Goal: Transaction & Acquisition: Book appointment/travel/reservation

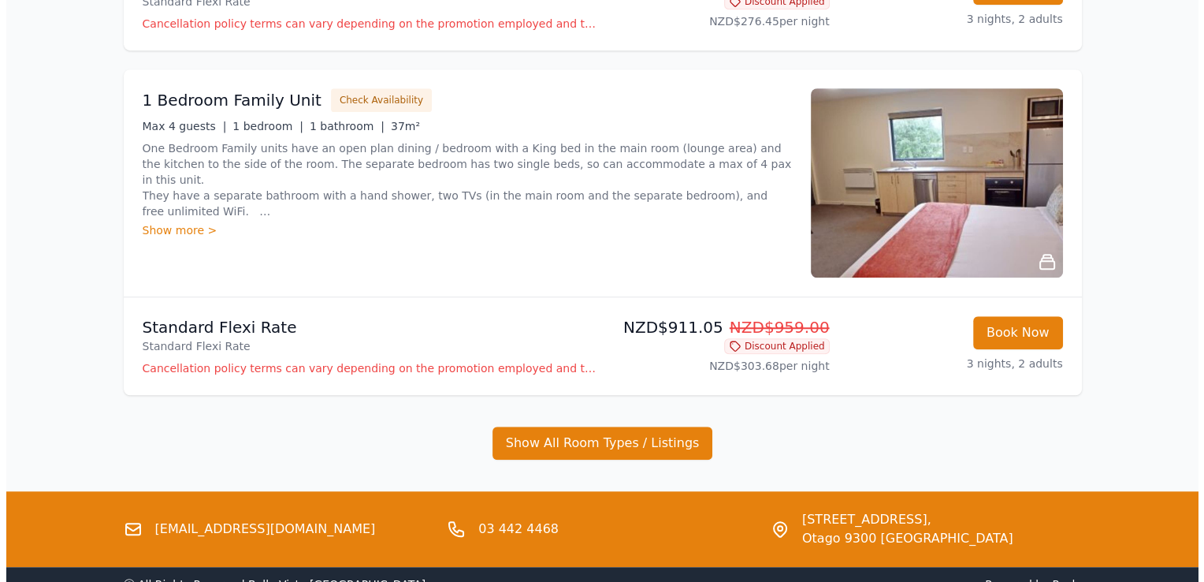
scroll to position [1219, 0]
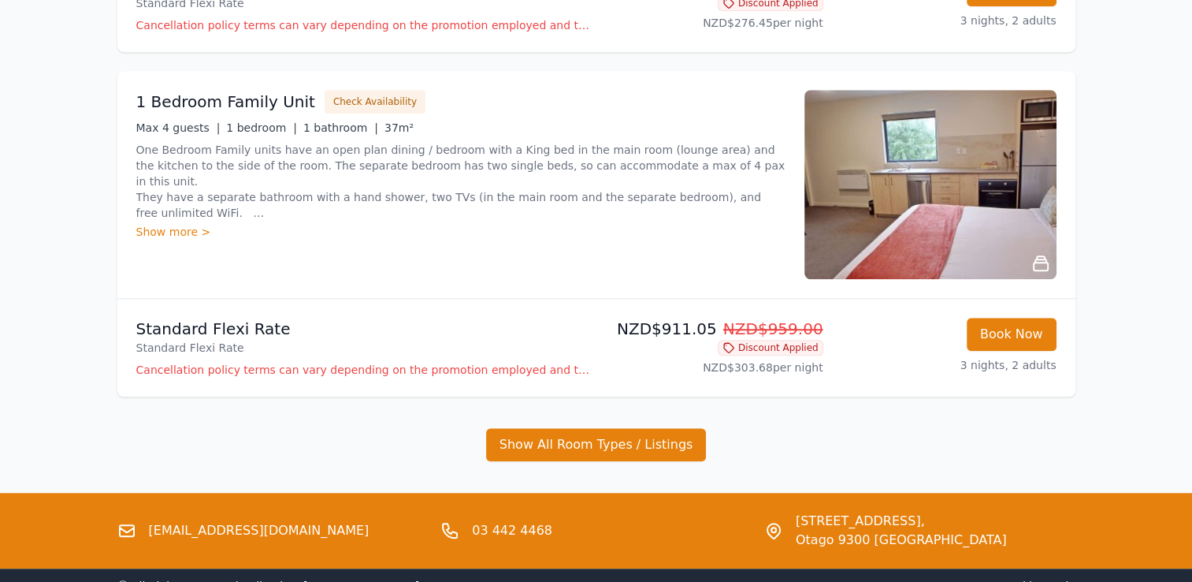
click at [172, 234] on div "Show more >" at bounding box center [460, 232] width 649 height 16
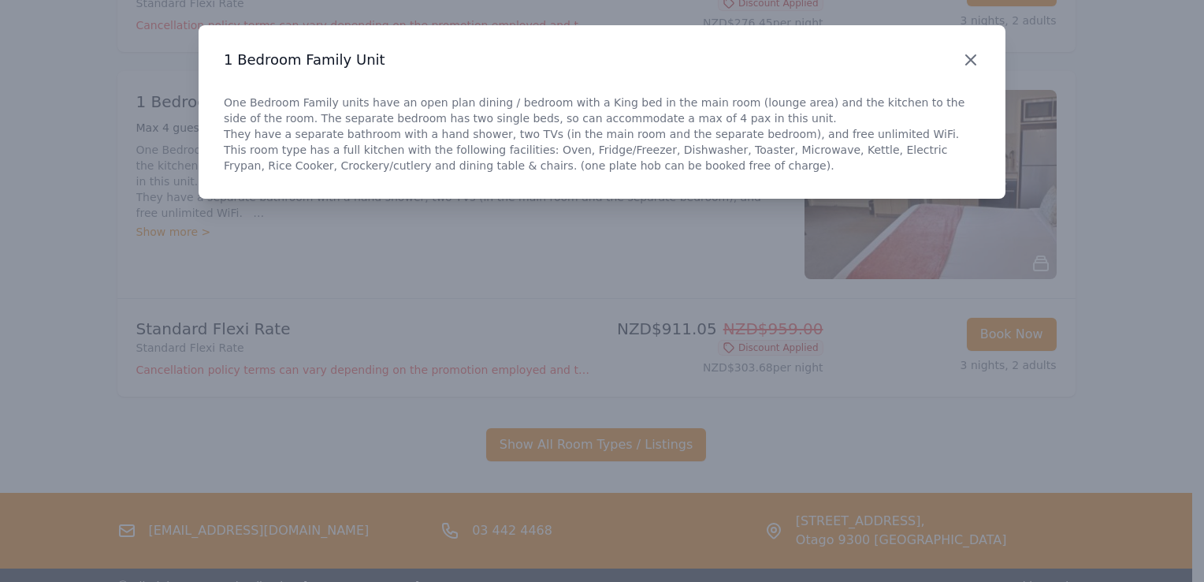
click at [971, 59] on icon "button" at bounding box center [970, 59] width 9 height 9
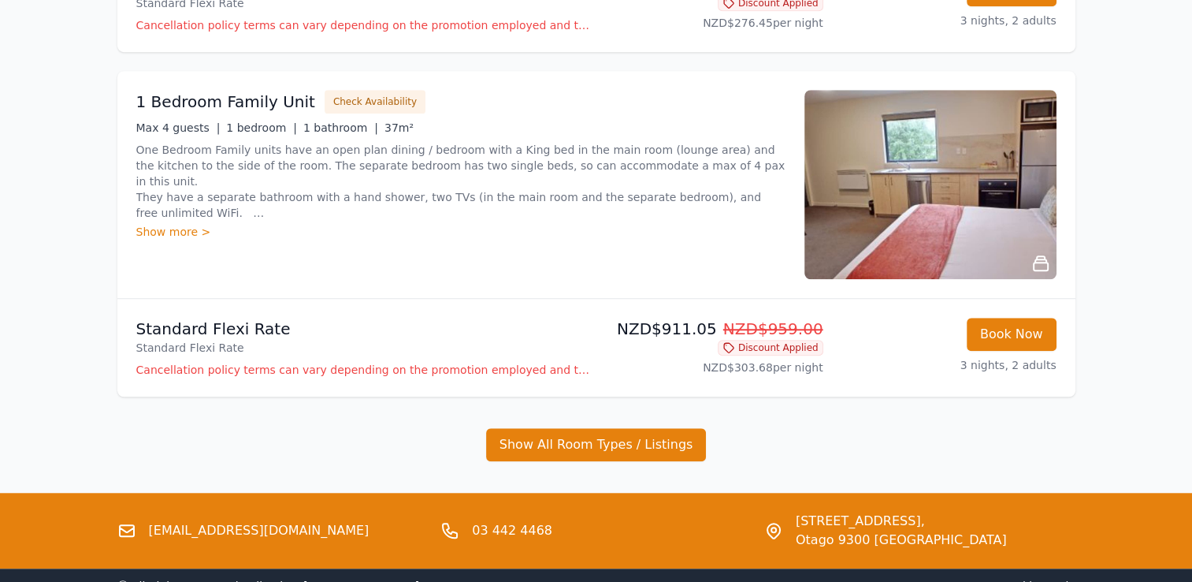
click at [183, 236] on div "Show more >" at bounding box center [460, 232] width 649 height 16
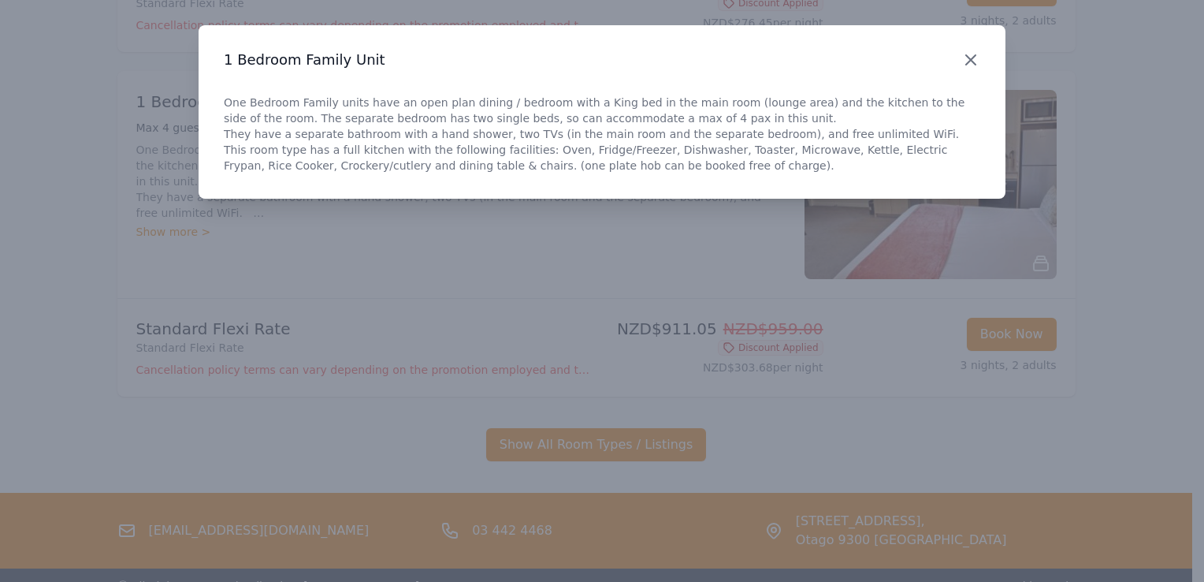
click at [971, 56] on icon "button" at bounding box center [970, 59] width 19 height 19
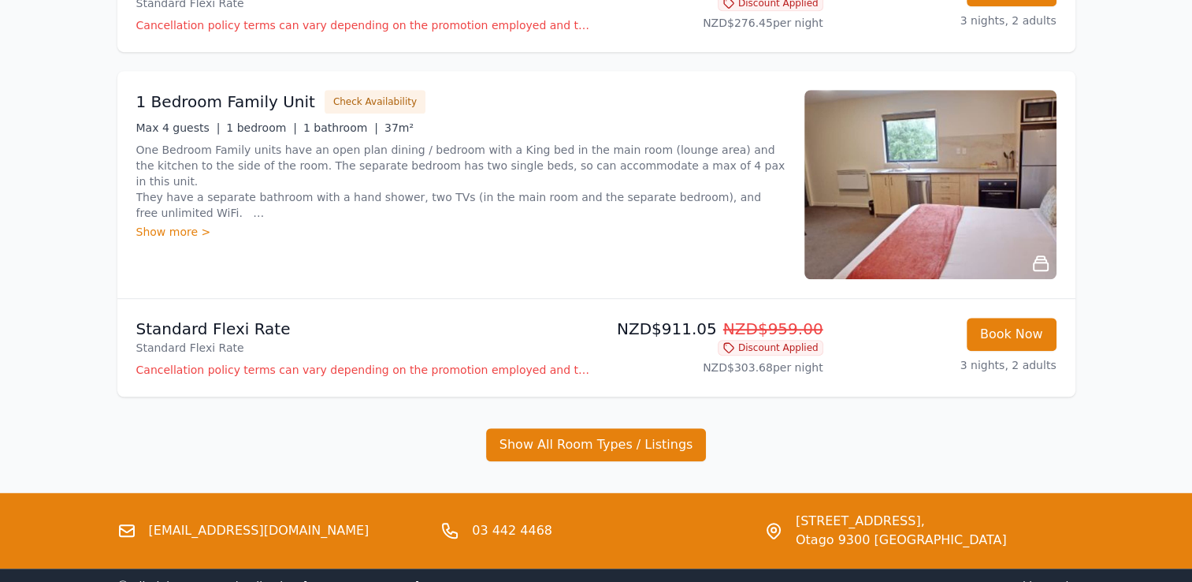
click at [940, 132] on img at bounding box center [930, 184] width 252 height 189
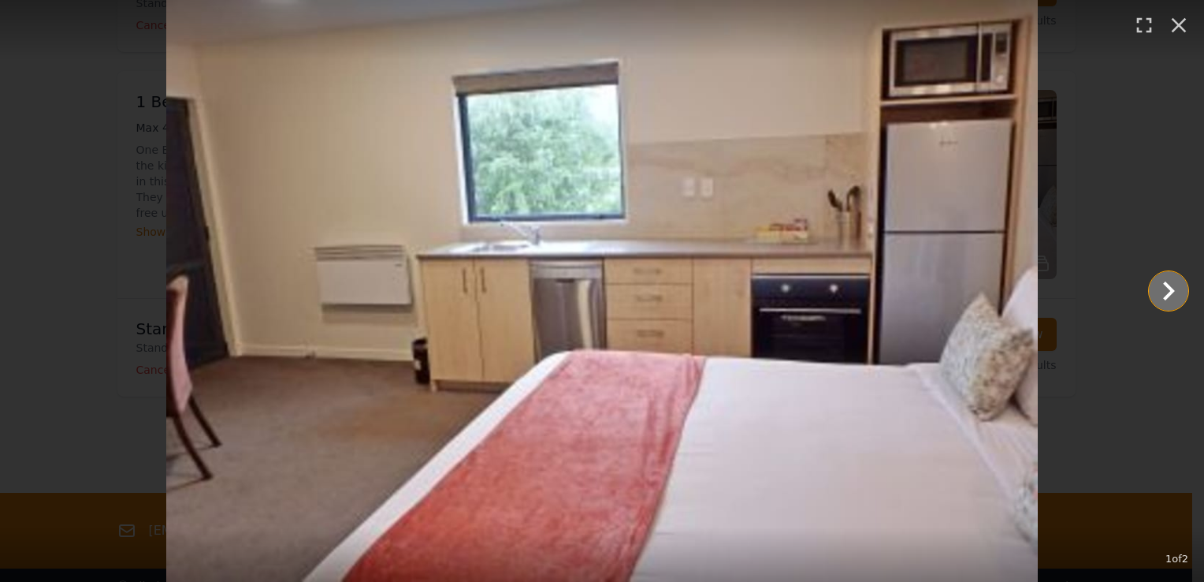
click at [1179, 295] on icon "Show slide 2 of 2" at bounding box center [1169, 291] width 38 height 38
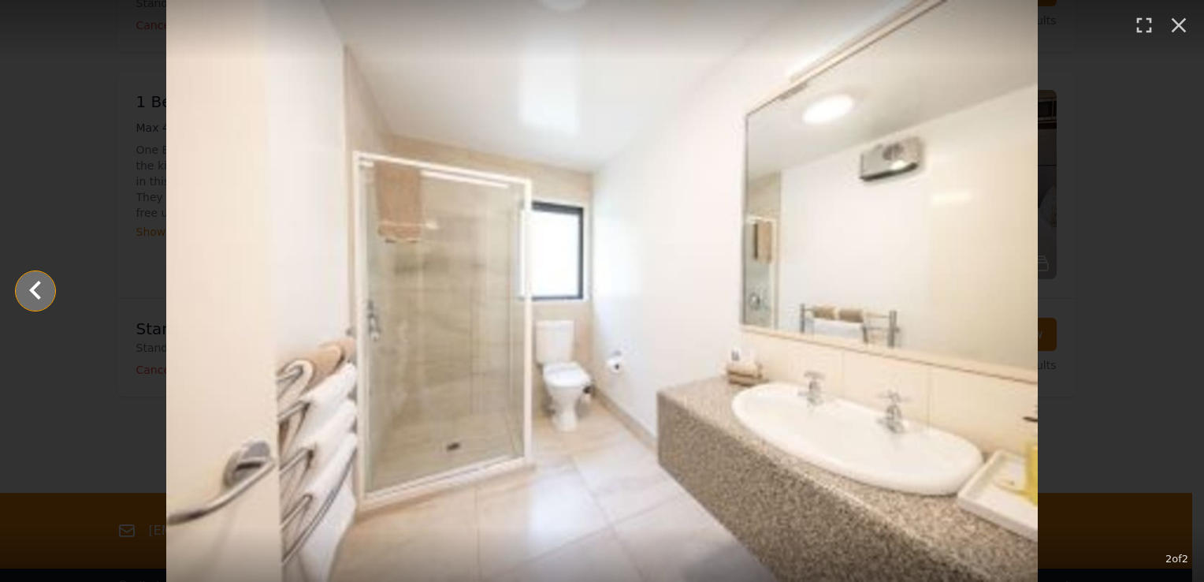
click at [42, 284] on icon "Show slide 1 of 2" at bounding box center [36, 291] width 38 height 38
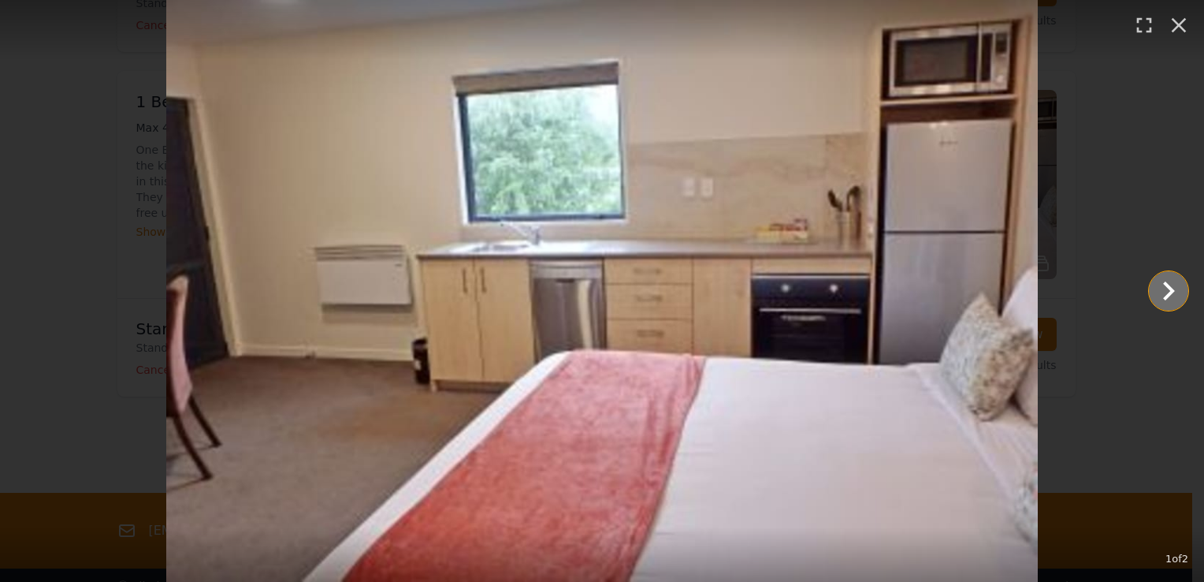
click at [1161, 293] on icon "Show slide 2 of 2" at bounding box center [1169, 291] width 38 height 38
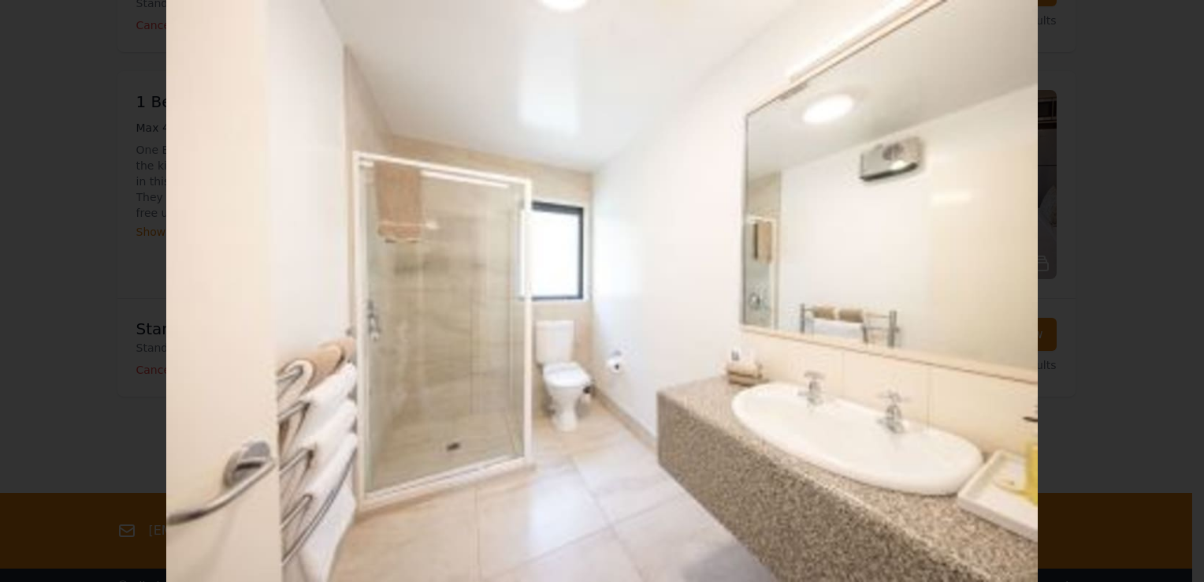
click at [1161, 293] on div at bounding box center [602, 291] width 1204 height 582
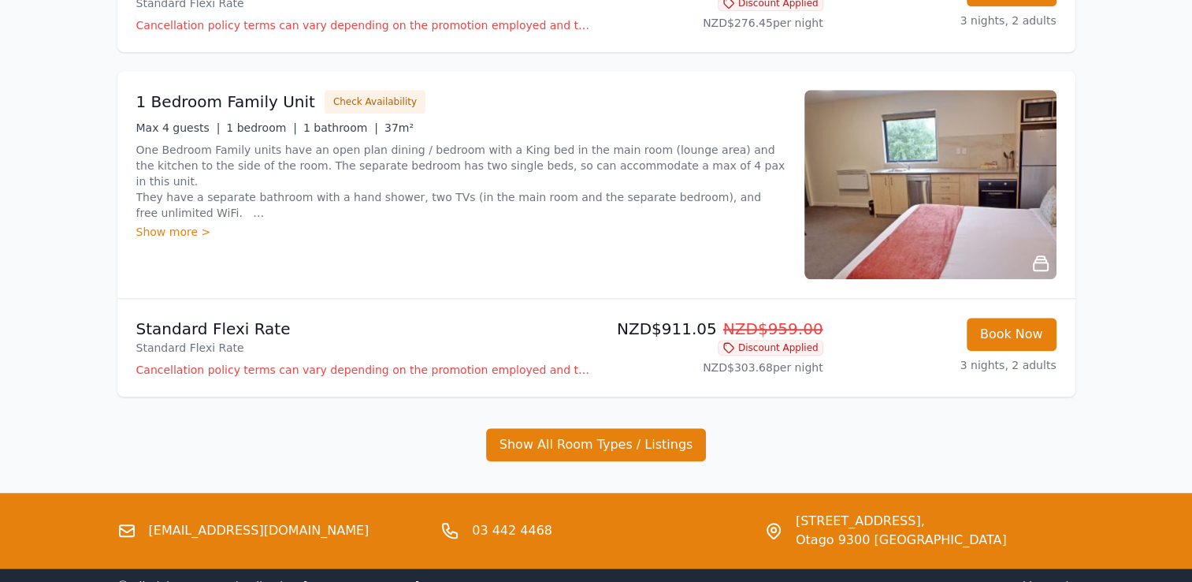
click at [993, 165] on img at bounding box center [930, 184] width 252 height 189
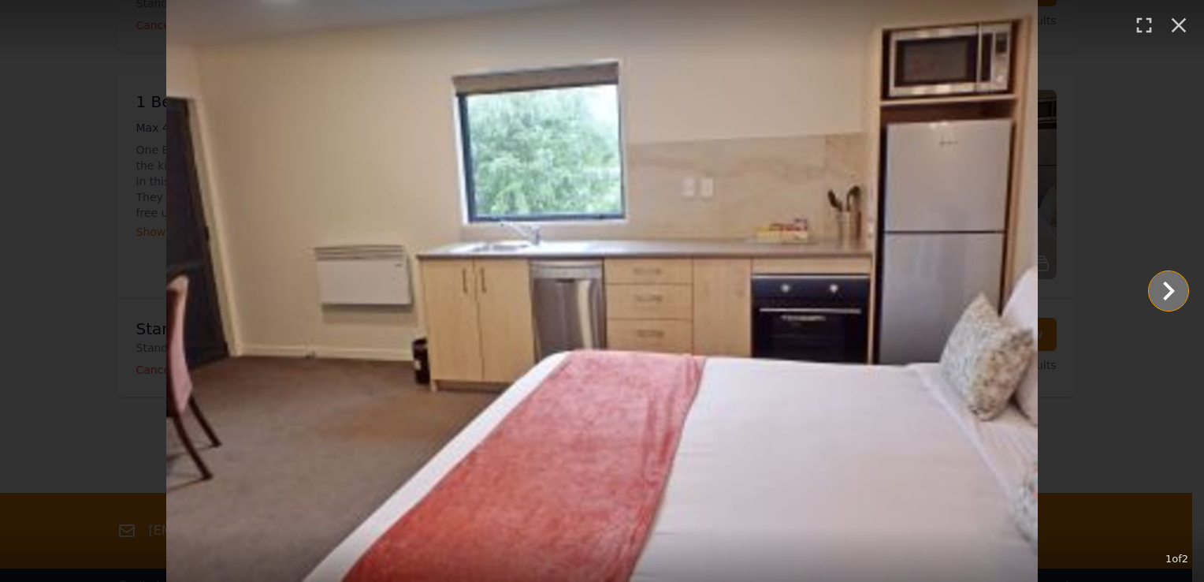
click at [1165, 287] on icon "Show slide 2 of 2" at bounding box center [1169, 291] width 38 height 38
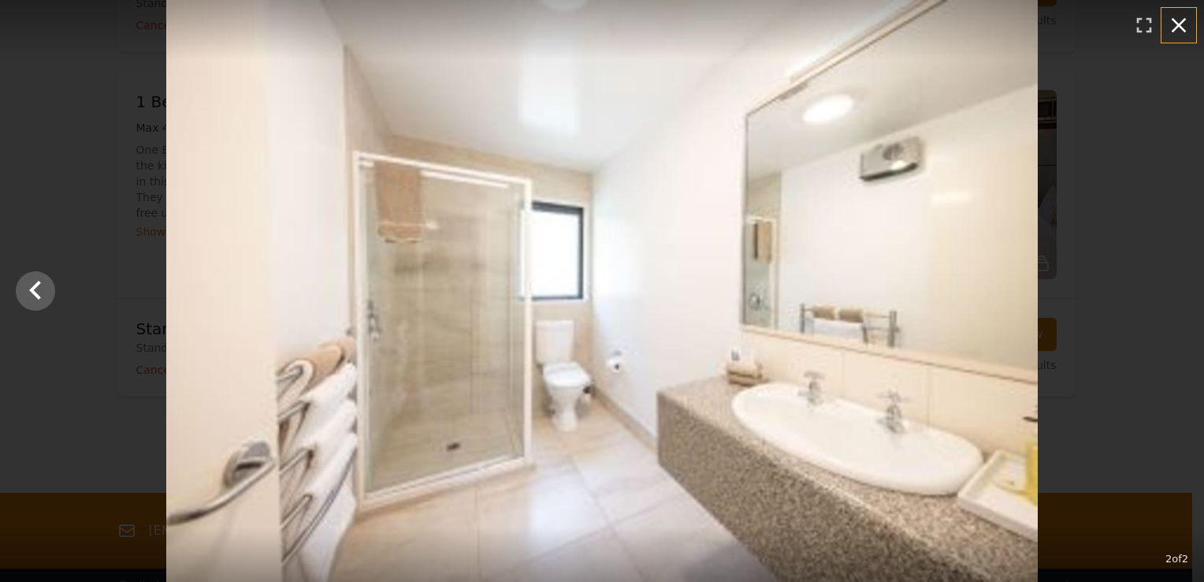
click at [1167, 24] on icon "button" at bounding box center [1178, 25] width 25 height 25
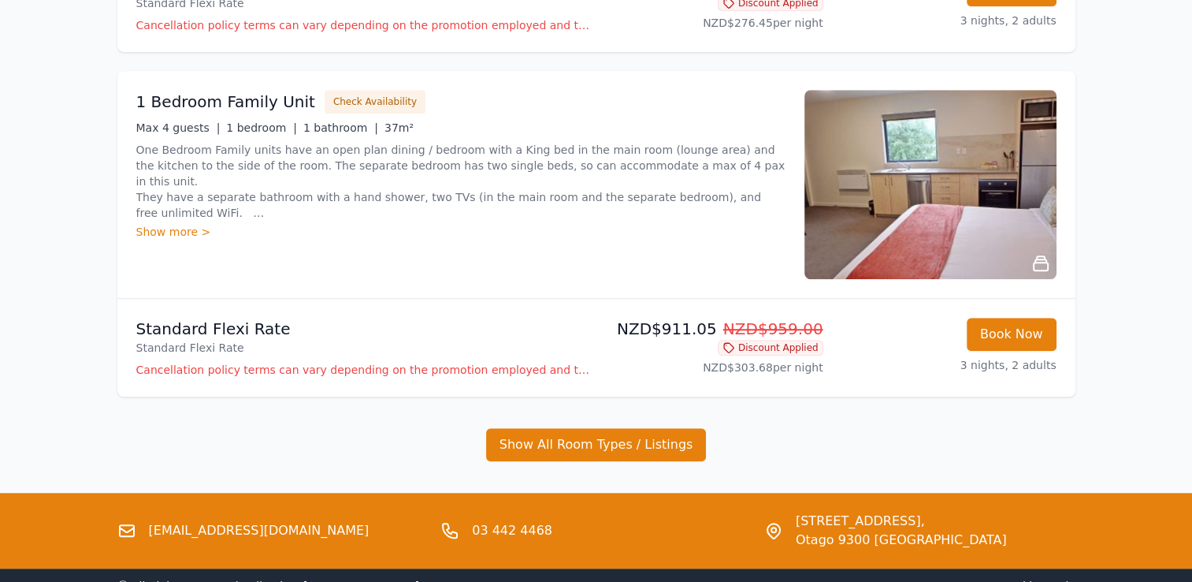
click at [353, 373] on p "Cancellation policy terms can vary depending on the promotion employed and the …" at bounding box center [363, 370] width 454 height 16
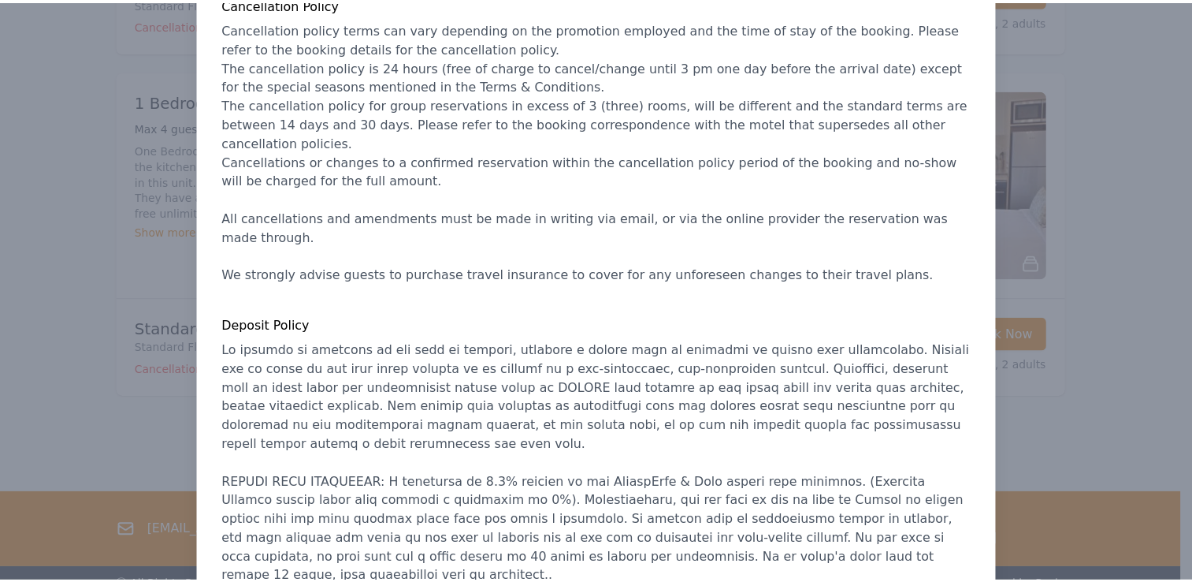
scroll to position [266, 0]
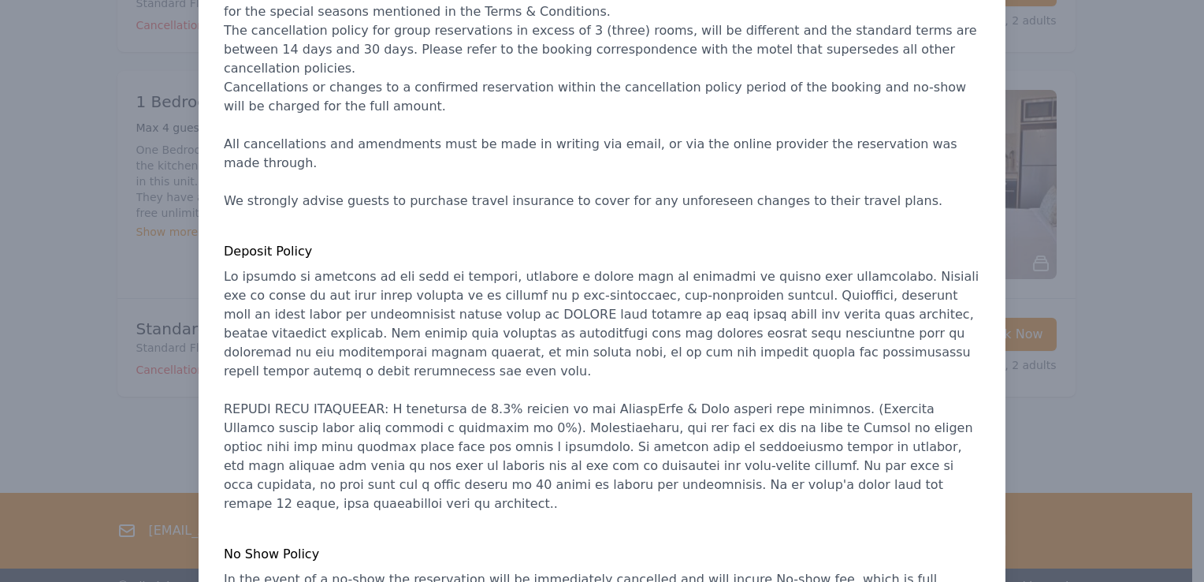
copy div "Booking Policies From [DATE] Cancellation policy terms can vary depending on th…"
drag, startPoint x: 217, startPoint y: 61, endPoint x: 901, endPoint y: 532, distance: 830.7
click at [901, 532] on div "Close Booking Policies From [DATE] [DATE] Check In Cancellation Policy Deposit …" at bounding box center [602, 196] width 807 height 874
click at [65, 78] on div at bounding box center [602, 291] width 1204 height 582
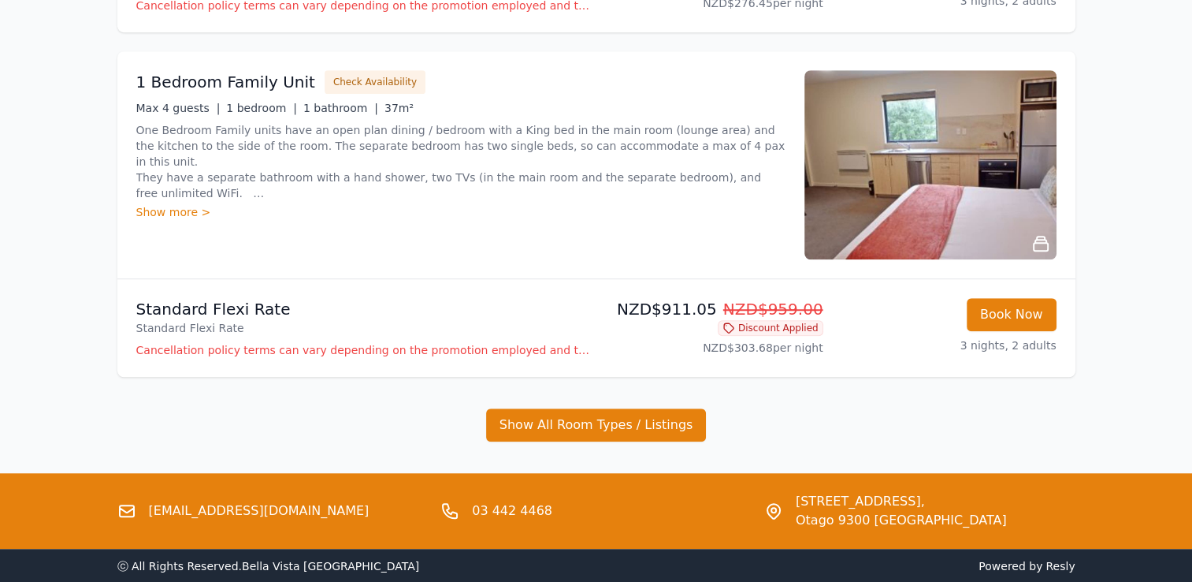
scroll to position [1133, 0]
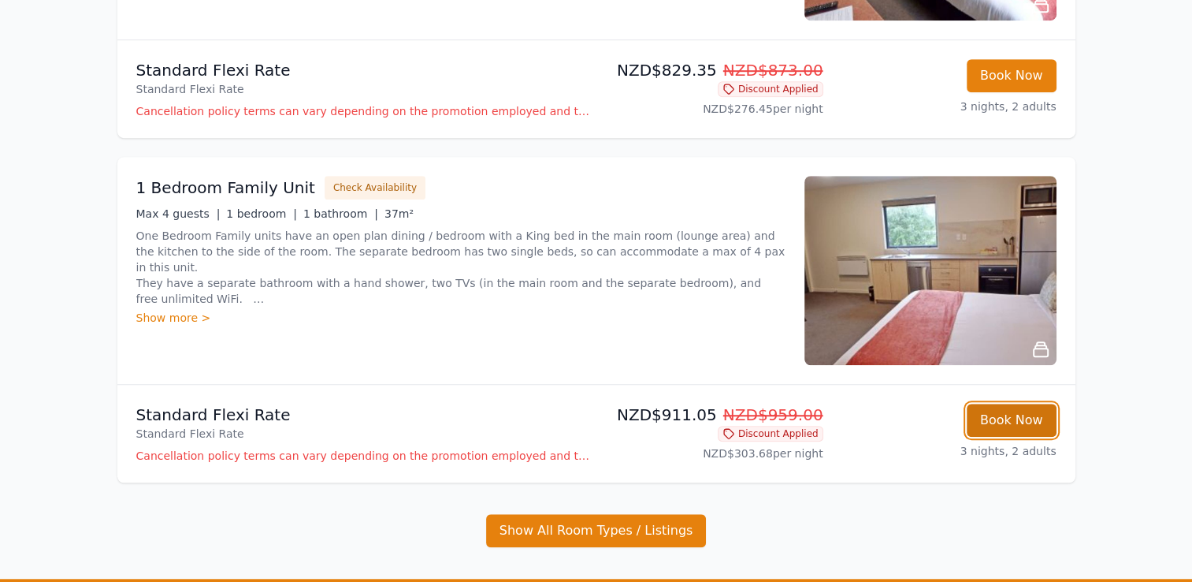
click at [1032, 417] on button "Book Now" at bounding box center [1012, 419] width 90 height 33
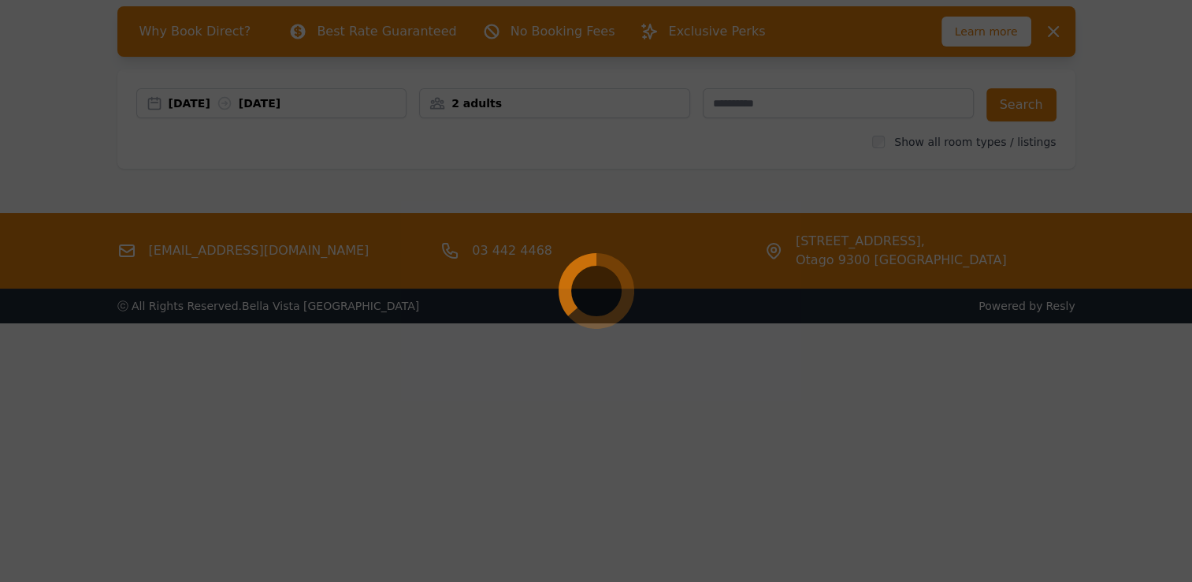
scroll to position [76, 0]
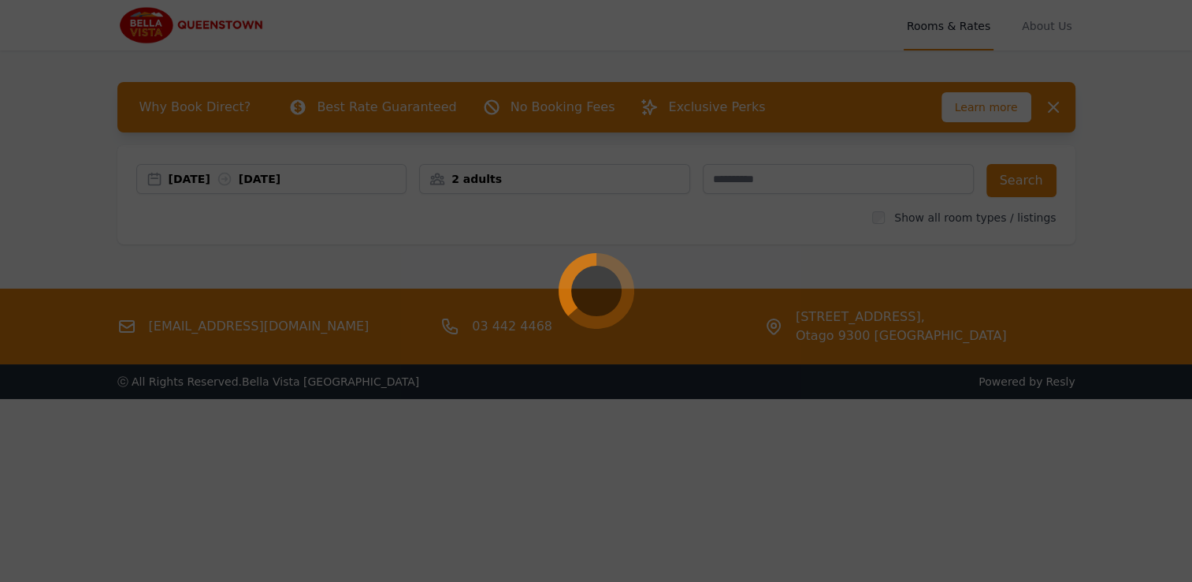
select select "**"
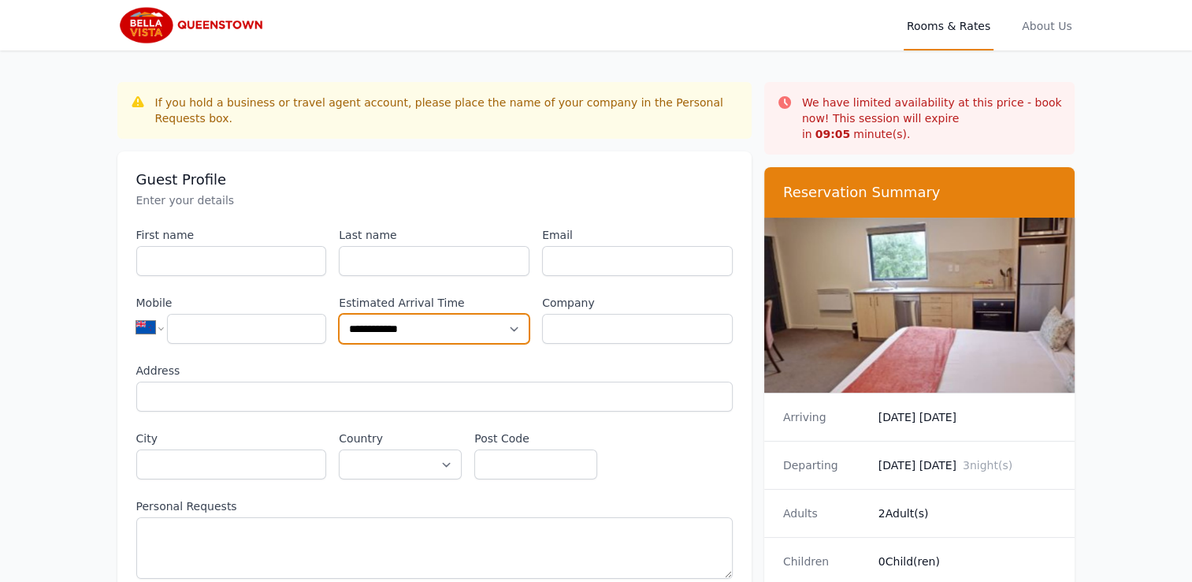
click at [512, 314] on select "**********" at bounding box center [434, 329] width 191 height 30
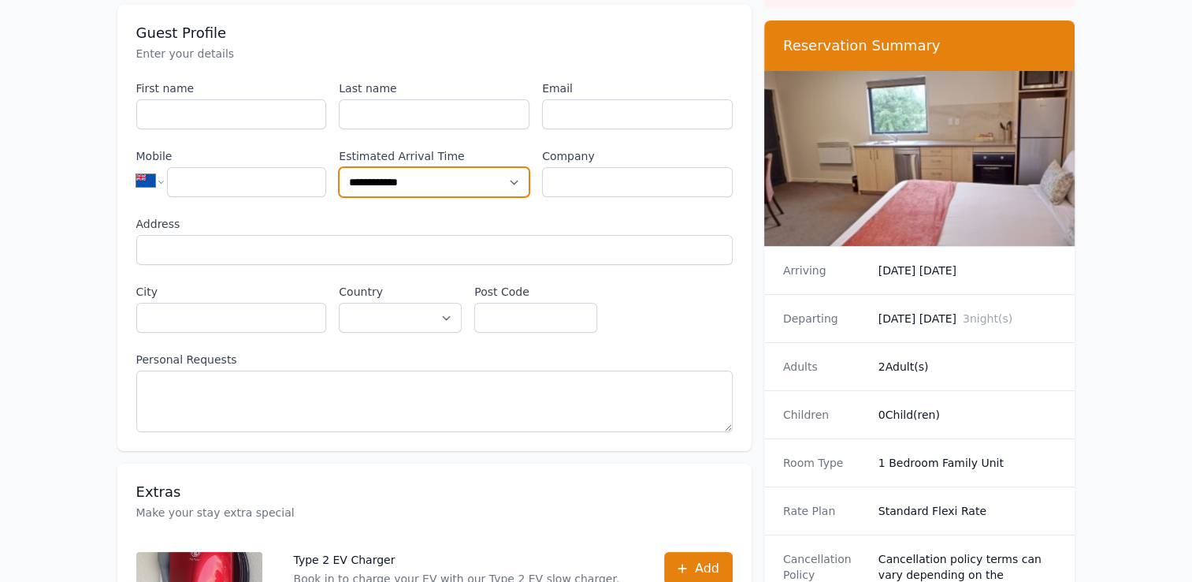
scroll to position [169, 0]
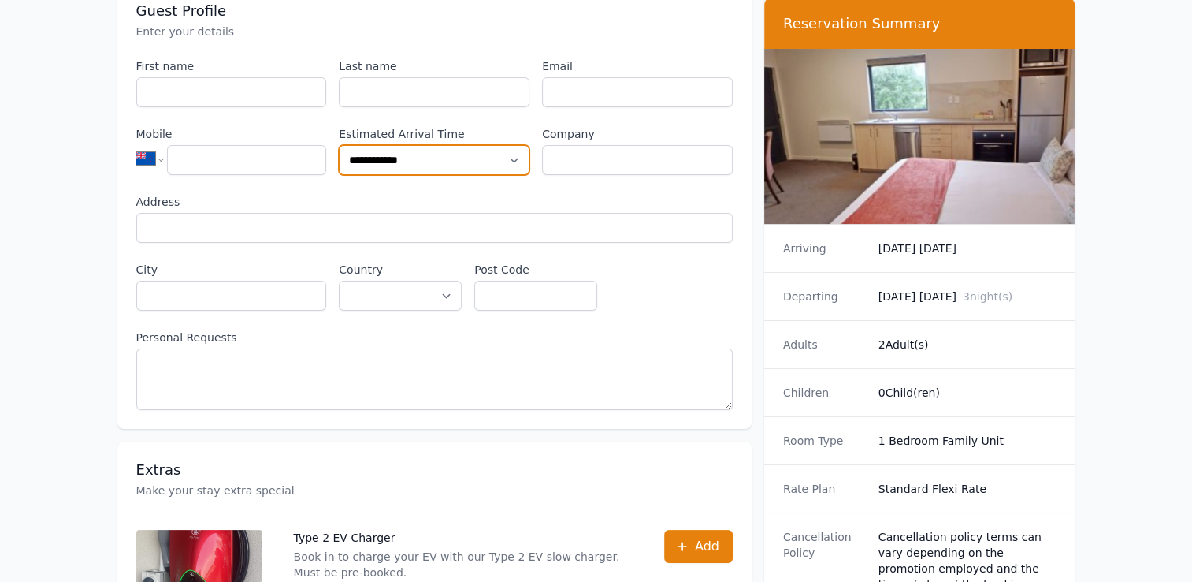
click at [520, 145] on select "**********" at bounding box center [434, 160] width 191 height 30
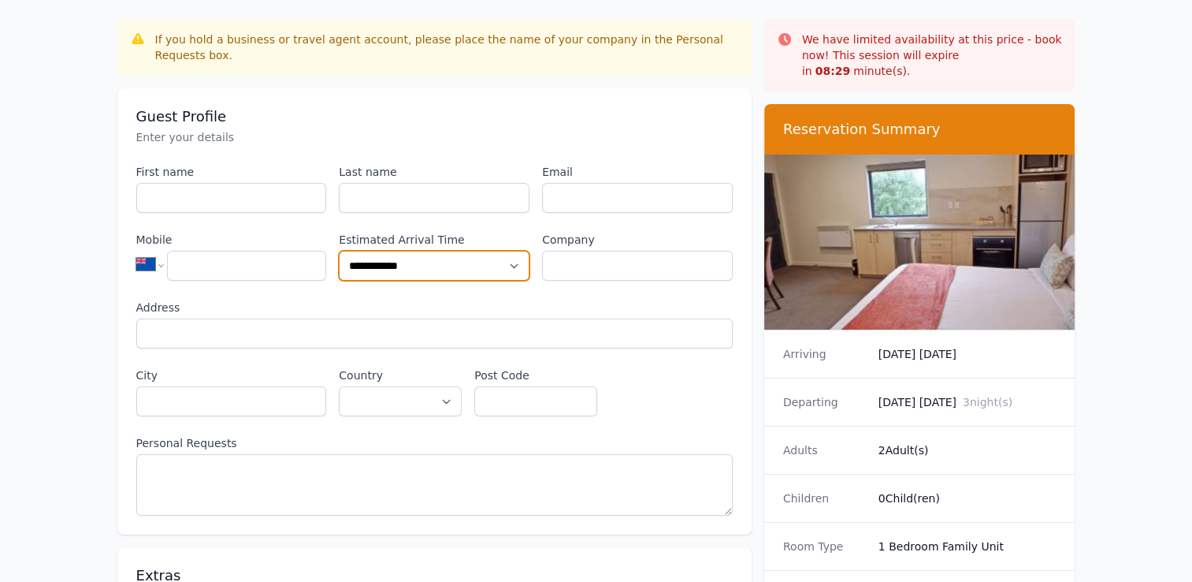
scroll to position [0, 0]
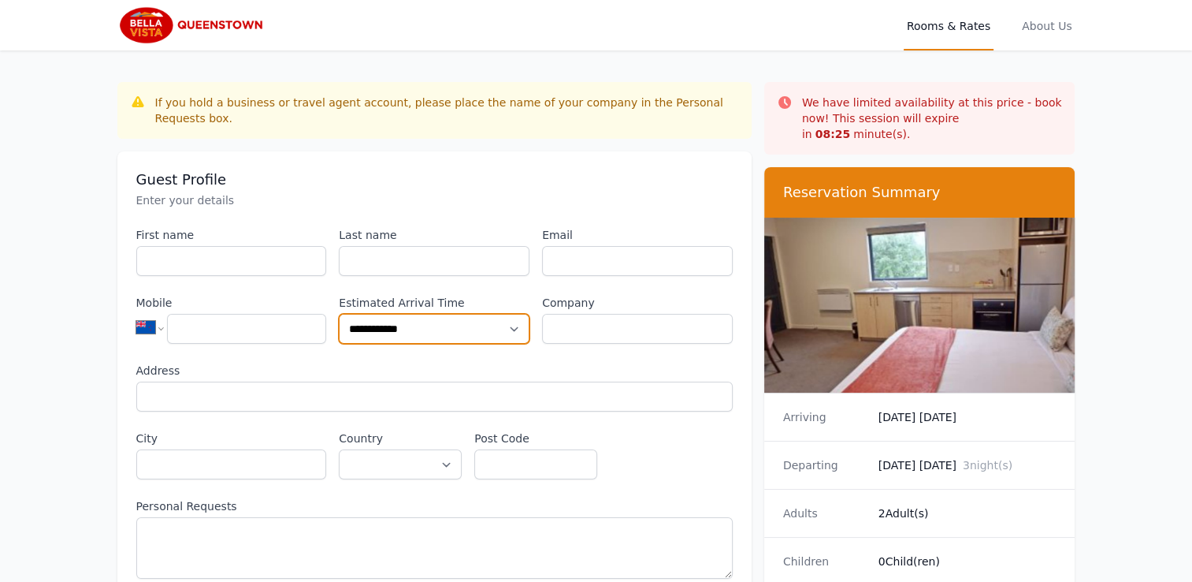
scroll to position [76, 0]
